Goal: Information Seeking & Learning: Learn about a topic

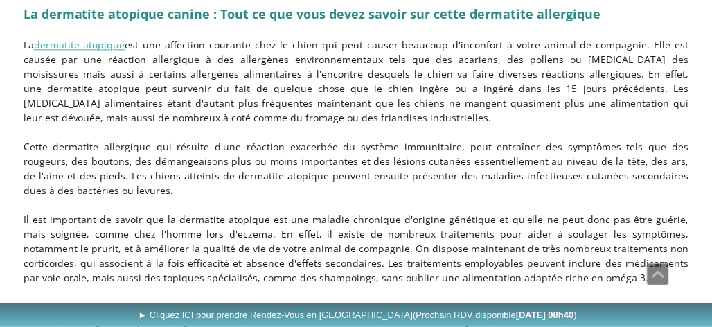
scroll to position [762, 0]
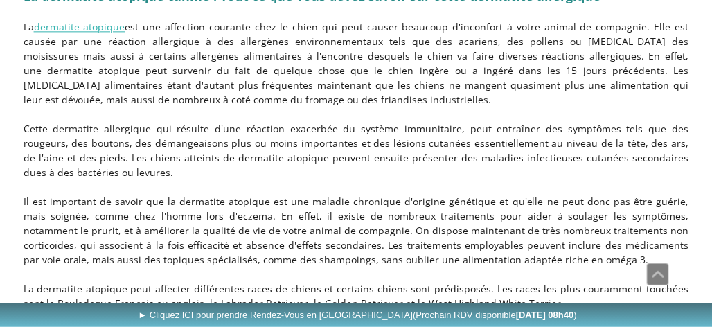
click at [335, 247] on p "Il est important de savoir que la dermatite atopique est une maladie chronique …" at bounding box center [357, 230] width 666 height 73
click at [397, 233] on p "Il est important de savoir que la dermatite atopique est une maladie chronique …" at bounding box center [357, 230] width 666 height 73
click at [429, 244] on p "Il est important de savoir que la dermatite atopique est une maladie chronique …" at bounding box center [357, 230] width 666 height 73
click at [531, 243] on p "Il est important de savoir que la dermatite atopique est une maladie chronique …" at bounding box center [357, 230] width 666 height 73
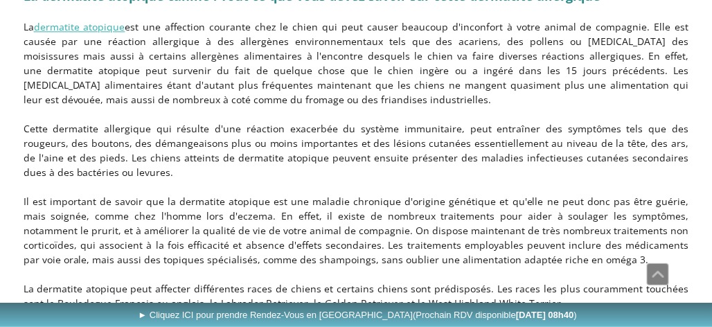
click at [531, 243] on p "Il est important de savoir que la dermatite atopique est une maladie chronique …" at bounding box center [357, 230] width 666 height 73
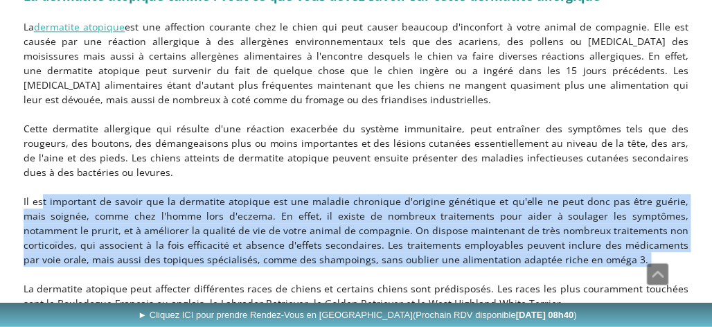
click at [531, 243] on p "Il est important de savoir que la dermatite atopique est une maladie chronique …" at bounding box center [357, 230] width 666 height 73
drag, startPoint x: 531, startPoint y: 243, endPoint x: 491, endPoint y: 247, distance: 39.8
click at [491, 247] on p "Il est important de savoir que la dermatite atopique est une maladie chronique …" at bounding box center [357, 230] width 666 height 73
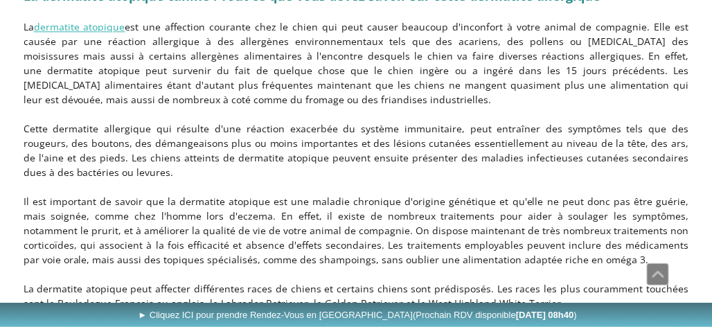
drag, startPoint x: 530, startPoint y: 245, endPoint x: 356, endPoint y: 247, distance: 174.0
click at [356, 247] on p "Il est important de savoir que la dermatite atopique est une maladie chronique …" at bounding box center [357, 230] width 666 height 73
copy p "alimentation adaptée riche en oméga 3"
